Goal: Task Accomplishment & Management: Manage account settings

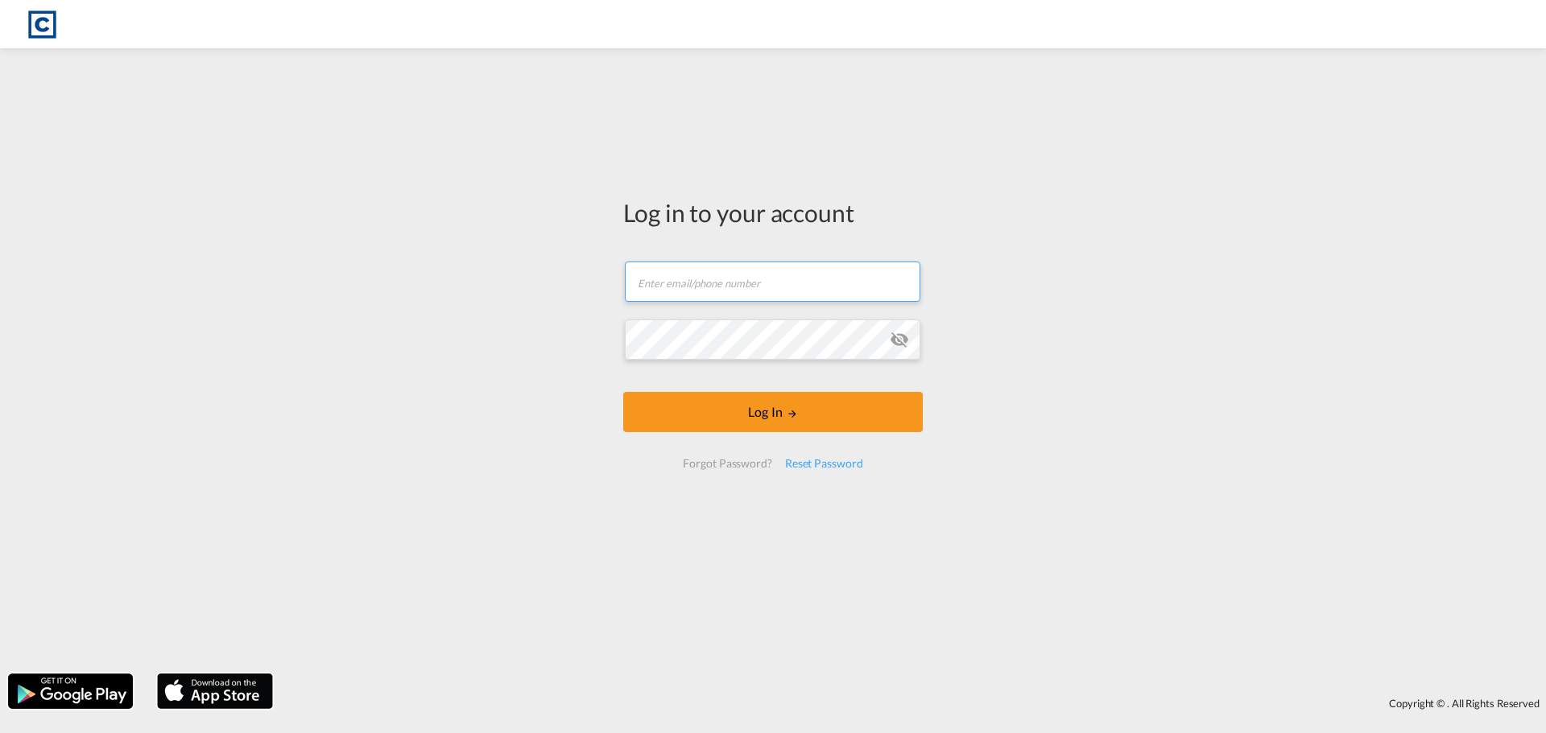
type input "[PERSON_NAME][EMAIL_ADDRESS][PERSON_NAME][DOMAIN_NAME]"
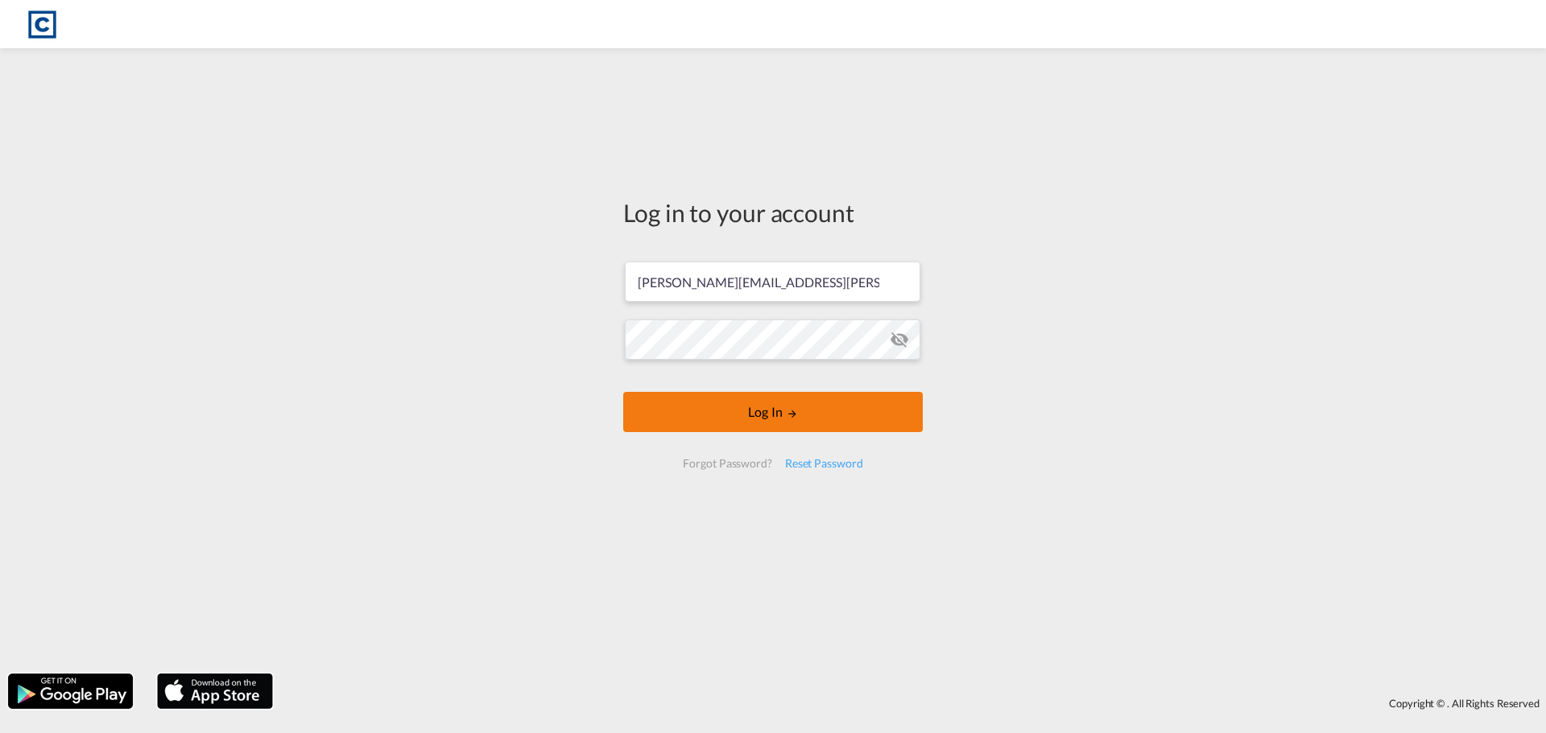
drag, startPoint x: 787, startPoint y: 434, endPoint x: 792, endPoint y: 415, distance: 19.9
click at [787, 434] on form "[PERSON_NAME][EMAIL_ADDRESS][PERSON_NAME][DOMAIN_NAME] Email field is required …" at bounding box center [772, 365] width 299 height 239
click at [792, 415] on button "Log In" at bounding box center [772, 412] width 299 height 40
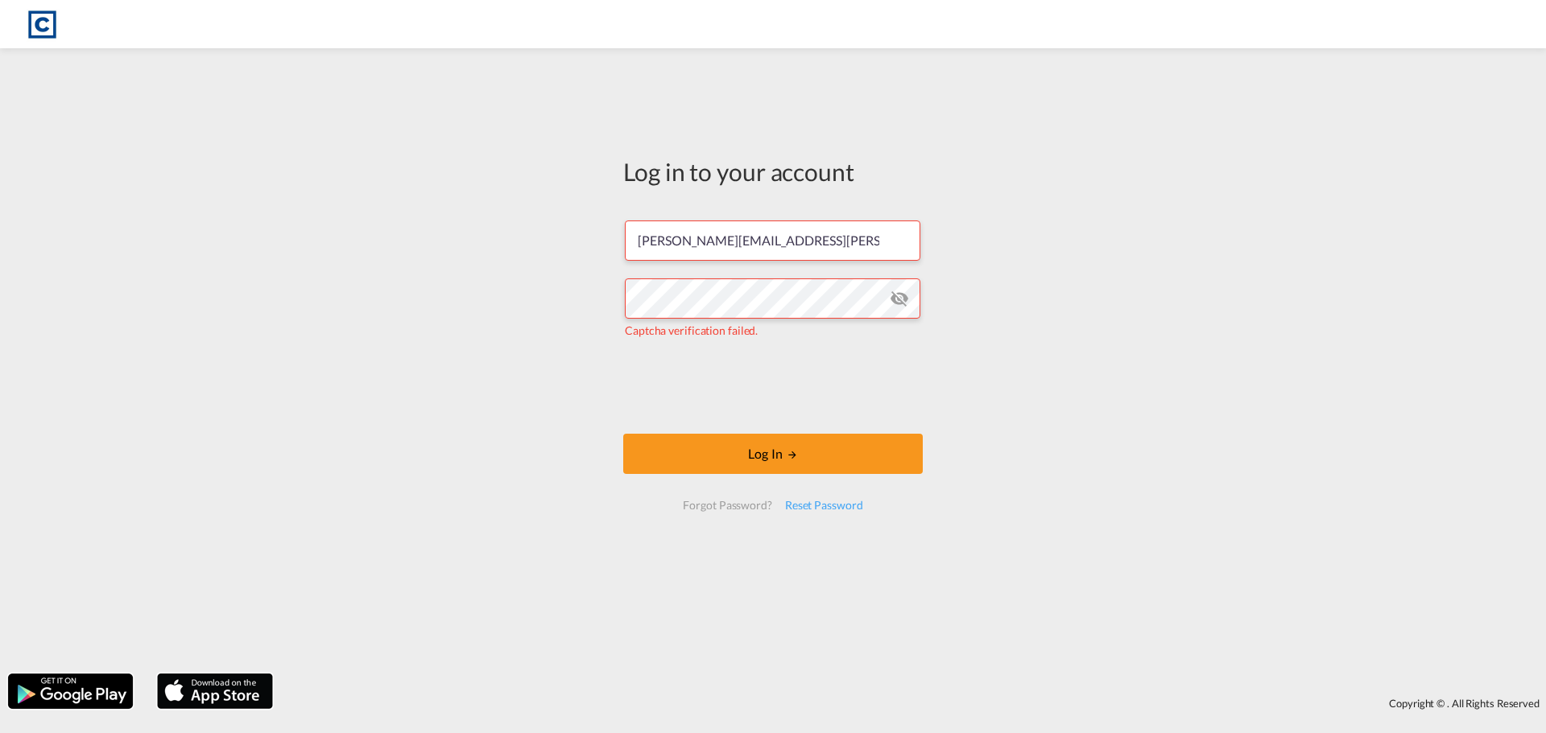
drag, startPoint x: 1231, startPoint y: 401, endPoint x: 1185, endPoint y: 402, distance: 45.9
click at [1231, 401] on div "Log in to your account [PERSON_NAME][EMAIL_ADDRESS][PERSON_NAME][DOMAIN_NAME] C…" at bounding box center [773, 360] width 1546 height 609
click at [905, 295] on md-icon "icon-eye-off" at bounding box center [899, 298] width 19 height 19
click at [691, 452] on button "Log In" at bounding box center [772, 454] width 299 height 40
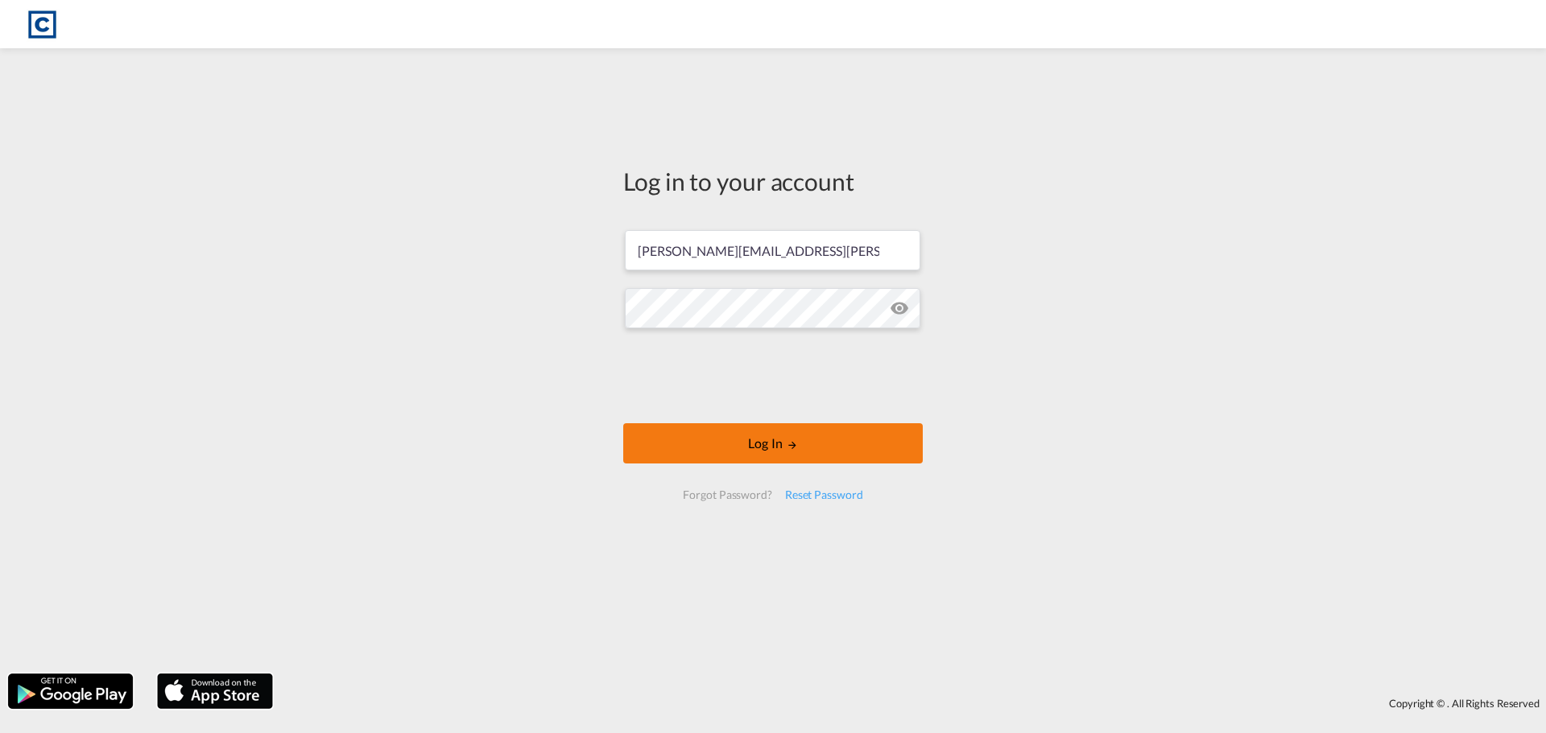
click at [691, 440] on button "Log In" at bounding box center [772, 443] width 299 height 40
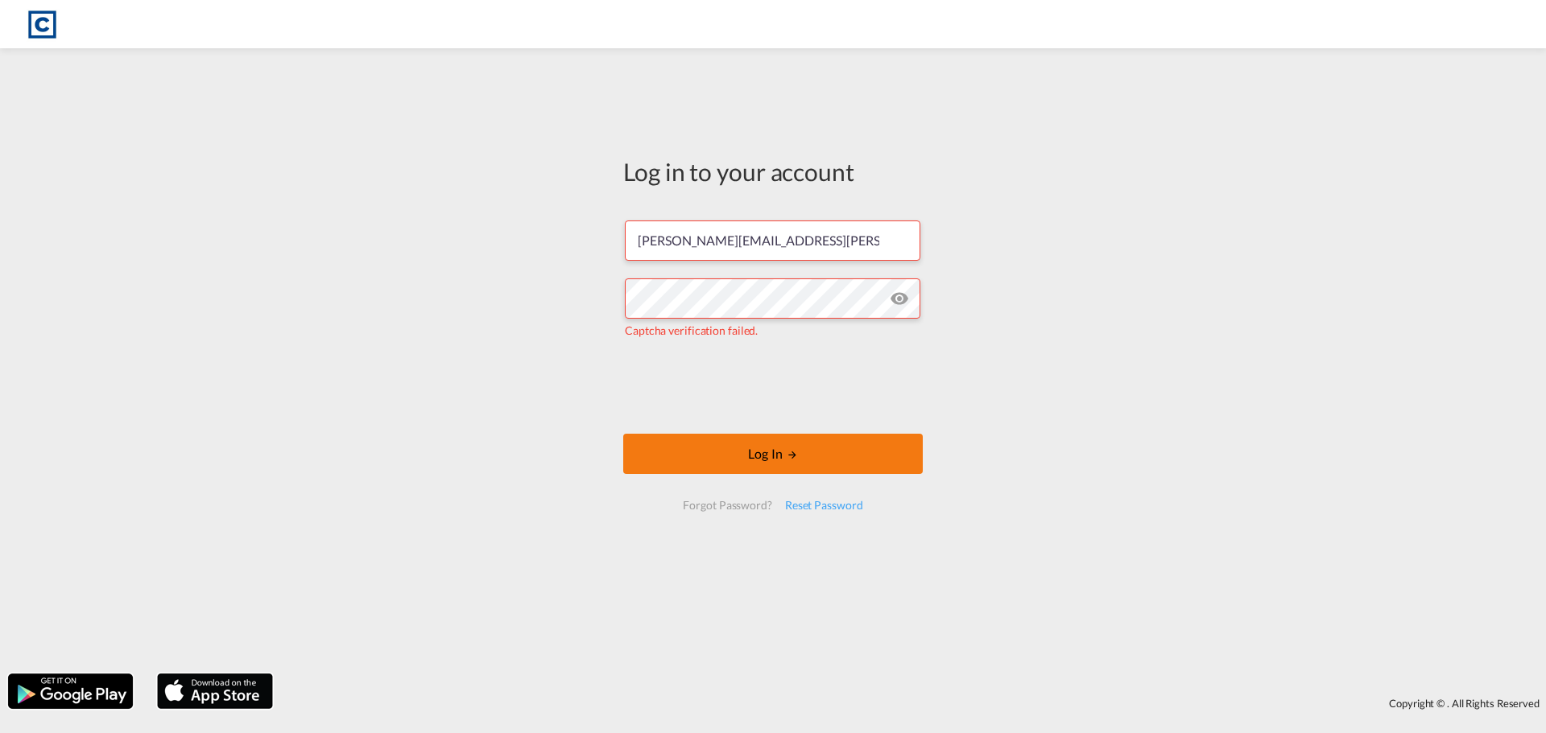
click at [718, 436] on button "Log In" at bounding box center [772, 454] width 299 height 40
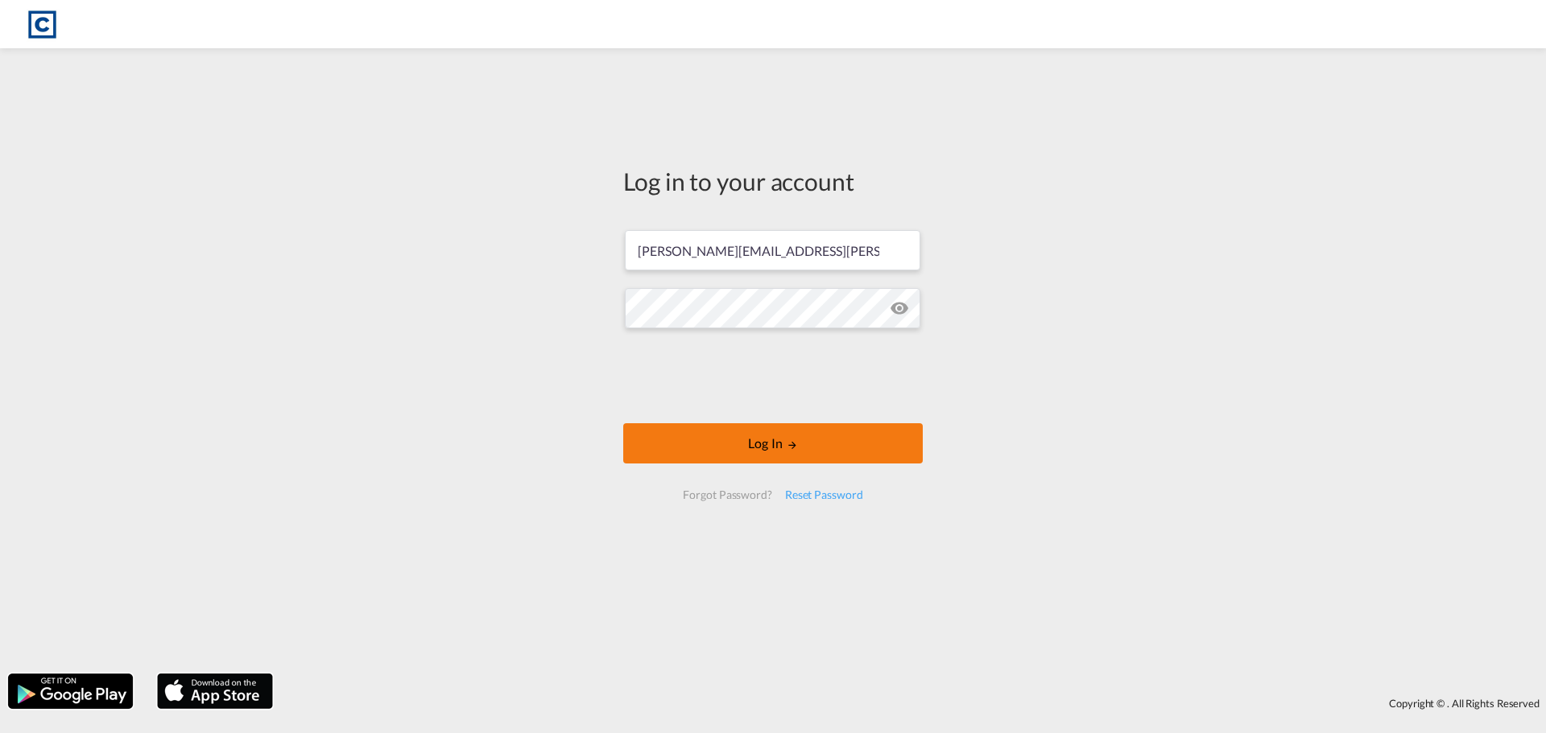
click at [791, 454] on button "Log In" at bounding box center [772, 443] width 299 height 40
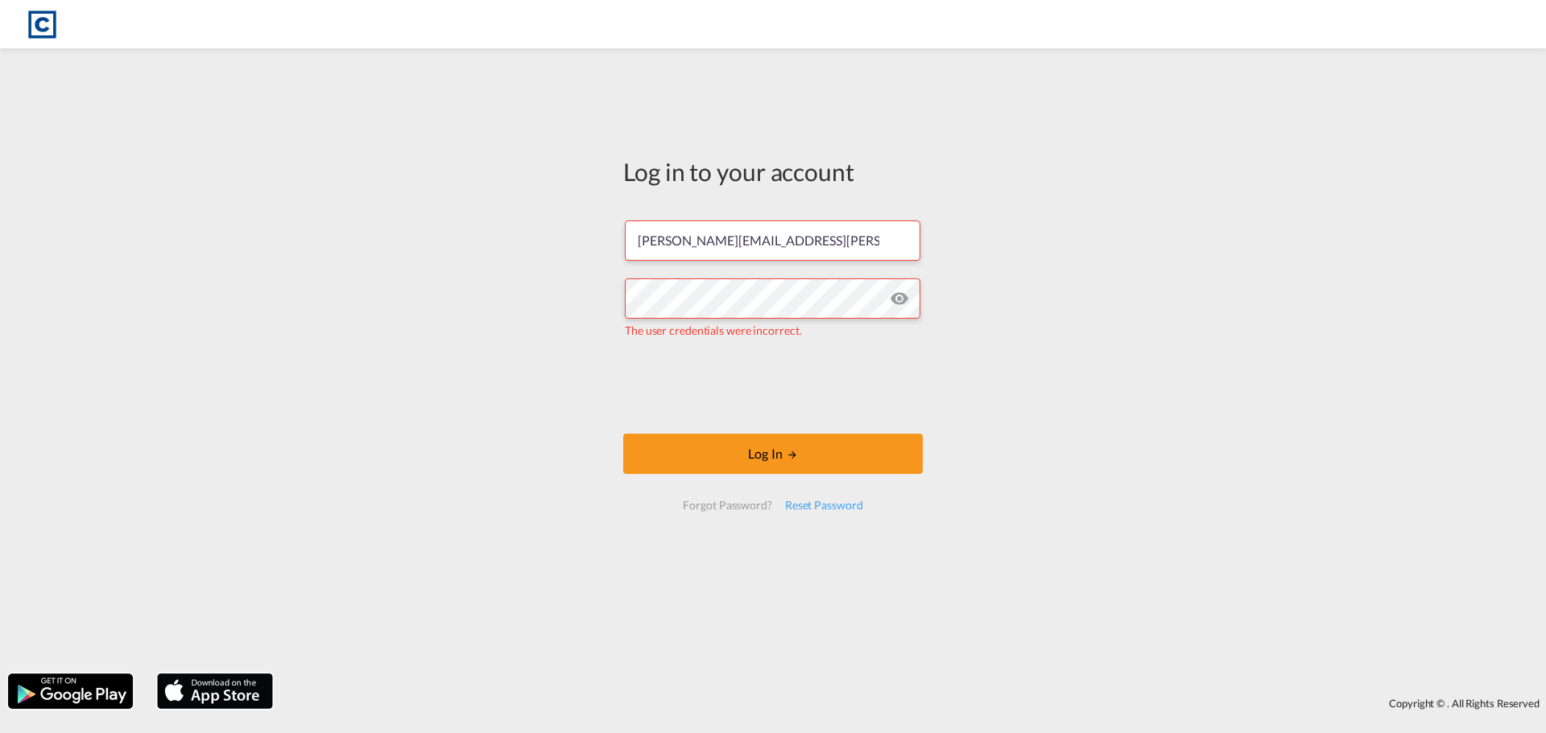
click at [1158, 407] on div "Log in to your account [PERSON_NAME][EMAIL_ADDRESS][PERSON_NAME][DOMAIN_NAME] T…" at bounding box center [773, 360] width 1546 height 609
click at [1181, 336] on div "Log in to your account [PERSON_NAME][EMAIL_ADDRESS][PERSON_NAME][DOMAIN_NAME] T…" at bounding box center [773, 360] width 1546 height 609
drag, startPoint x: 192, startPoint y: 426, endPoint x: 241, endPoint y: 447, distance: 54.1
click at [196, 425] on div "Log in to your account [PERSON_NAME][EMAIL_ADDRESS][PERSON_NAME][DOMAIN_NAME] T…" at bounding box center [773, 360] width 1546 height 609
click at [241, 447] on div "Log in to your account [PERSON_NAME][EMAIL_ADDRESS][PERSON_NAME][DOMAIN_NAME] T…" at bounding box center [773, 360] width 1546 height 609
